Goal: Task Accomplishment & Management: Manage account settings

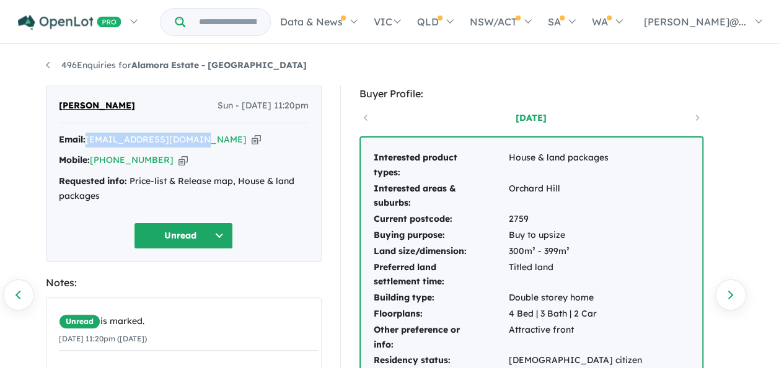
drag, startPoint x: 195, startPoint y: 139, endPoint x: 87, endPoint y: 136, distance: 107.3
click at [87, 136] on div "Email: [EMAIL_ADDRESS][DOMAIN_NAME] Copied!" at bounding box center [184, 140] width 250 height 15
copy a%20Alamora%20Estate%20-%20Tarneit"] "[EMAIL_ADDRESS][DOMAIN_NAME]"
click at [179, 165] on icon "button" at bounding box center [183, 160] width 9 height 13
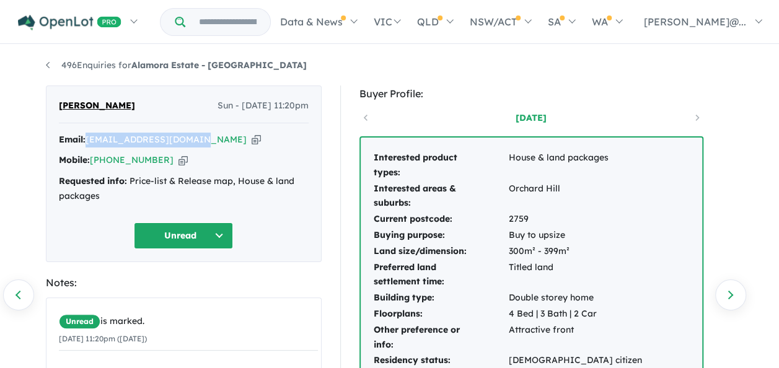
copy a%20Alamora%20Estate%20-%20Tarneit"] "[EMAIL_ADDRESS][DOMAIN_NAME]"
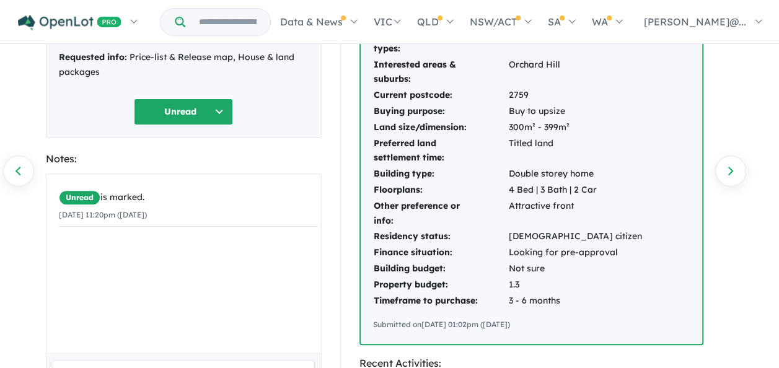
click at [170, 115] on button "Unread" at bounding box center [183, 112] width 99 height 27
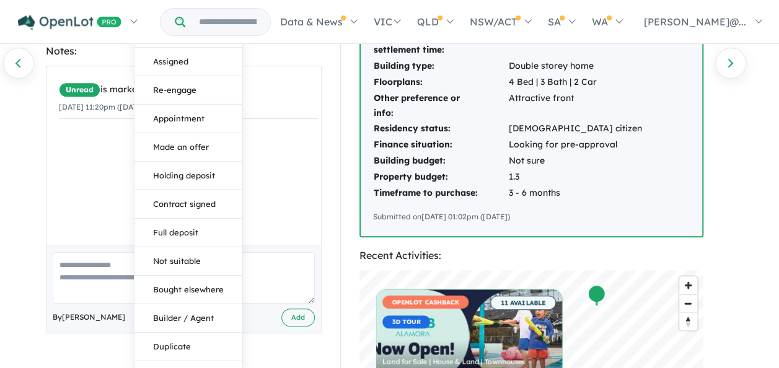
scroll to position [186, 0]
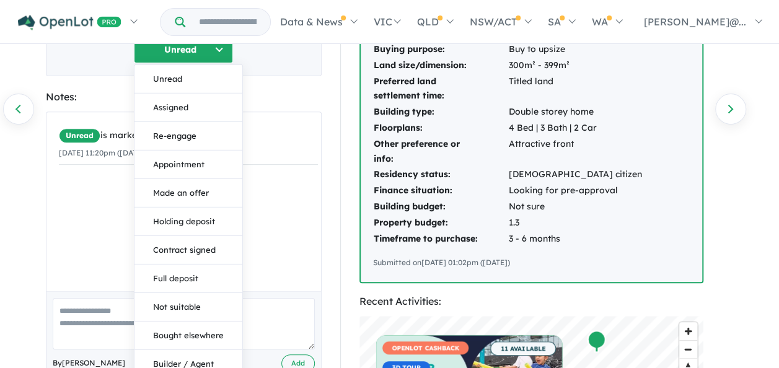
click at [211, 114] on button "Assigned" at bounding box center [189, 107] width 108 height 29
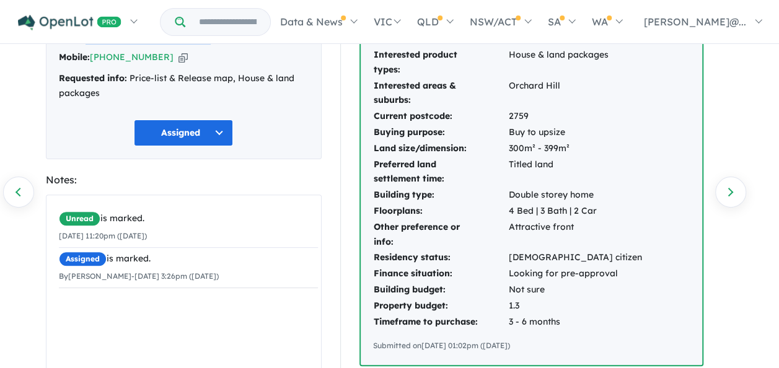
scroll to position [0, 0]
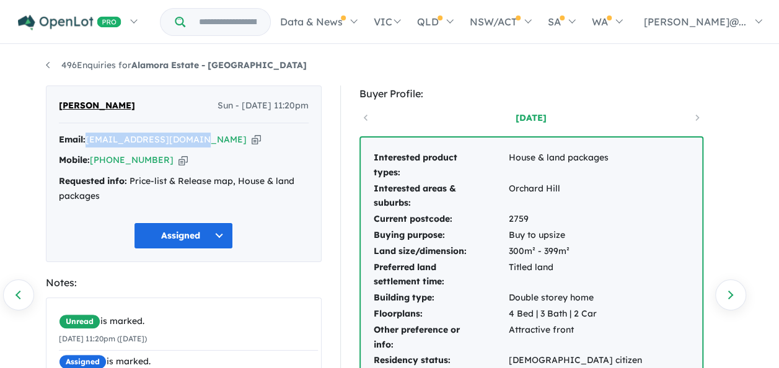
click at [48, 67] on link "496 Enquiries for Alamora Estate - [GEOGRAPHIC_DATA]" at bounding box center [176, 65] width 261 height 11
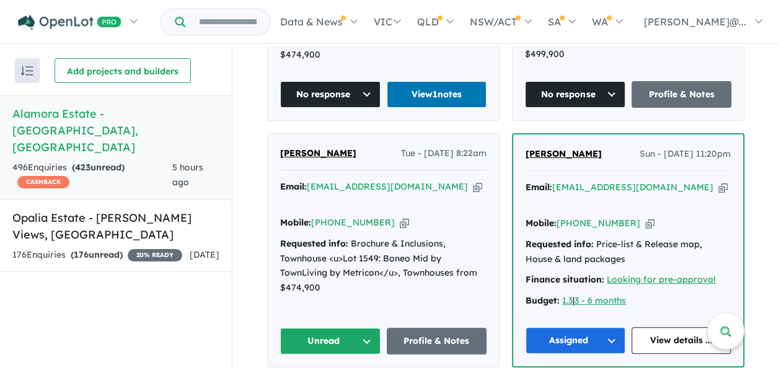
scroll to position [712, 0]
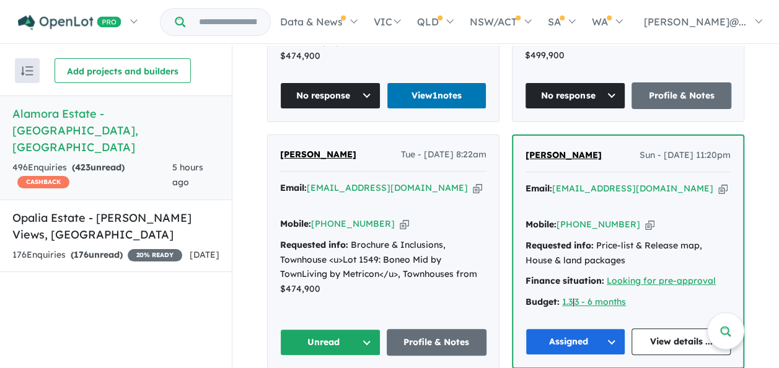
click at [473, 185] on icon "button" at bounding box center [477, 188] width 9 height 13
click at [438, 329] on link "Profile & Notes" at bounding box center [437, 342] width 100 height 27
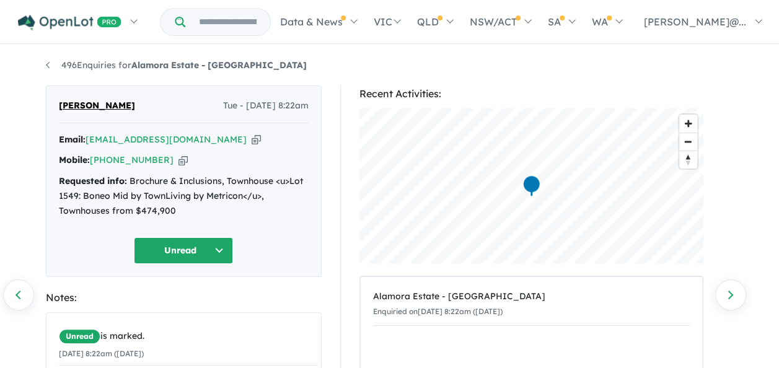
drag, startPoint x: 164, startPoint y: 159, endPoint x: 177, endPoint y: 184, distance: 28.8
click at [179, 160] on icon "button" at bounding box center [183, 160] width 9 height 13
